Goal: Task Accomplishment & Management: Manage account settings

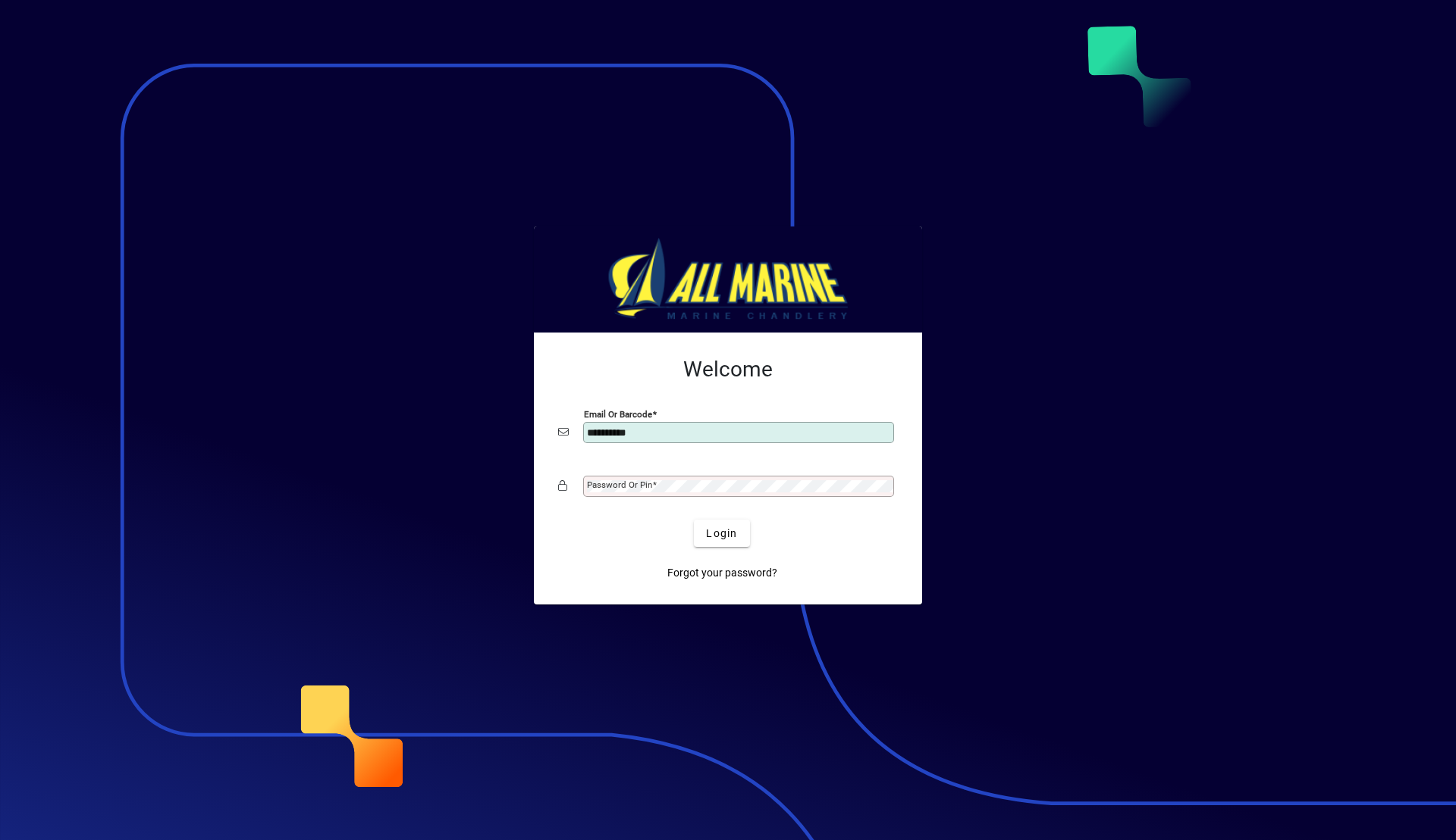
type input "**********"
click at [1211, 392] on div at bounding box center [728, 420] width 1456 height 840
click at [669, 429] on input "**********" at bounding box center [740, 432] width 307 height 12
